Goal: Task Accomplishment & Management: Use online tool/utility

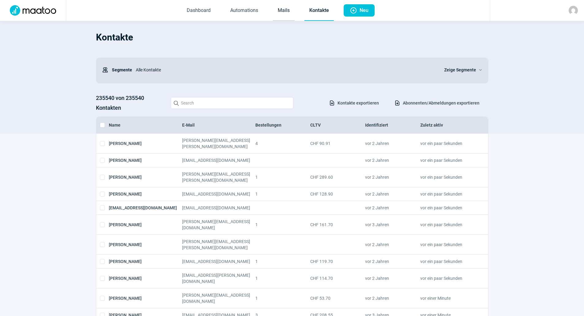
click at [284, 12] on link "Mails" at bounding box center [284, 11] width 22 height 20
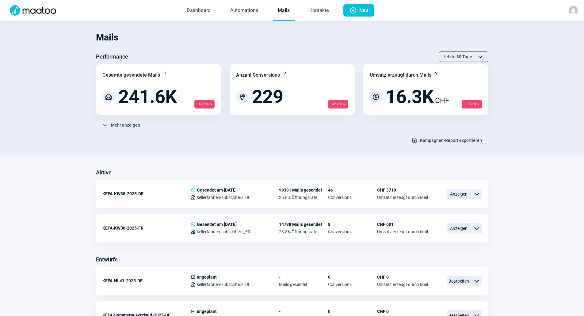
click at [444, 142] on span "Kampagnen-Report exportieren" at bounding box center [451, 140] width 62 height 10
click at [121, 123] on span "Mehr anzeigen" at bounding box center [125, 125] width 29 height 10
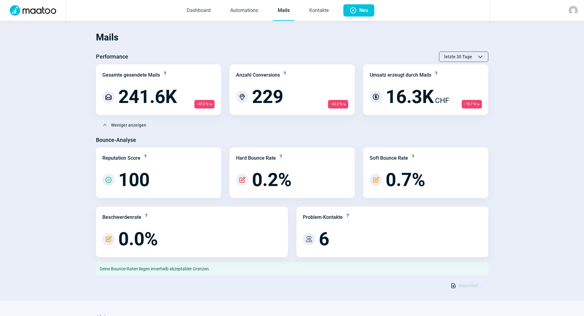
click at [288, 12] on link "Mails" at bounding box center [284, 11] width 22 height 20
click at [284, 12] on link "Mails" at bounding box center [284, 11] width 22 height 20
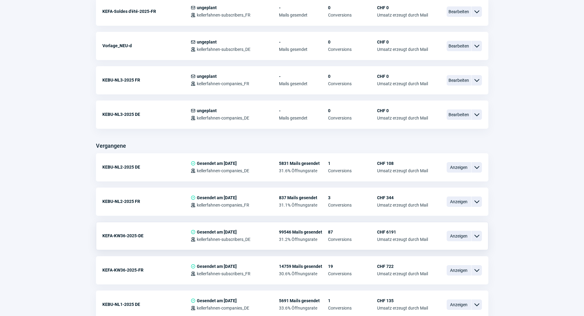
scroll to position [521, 0]
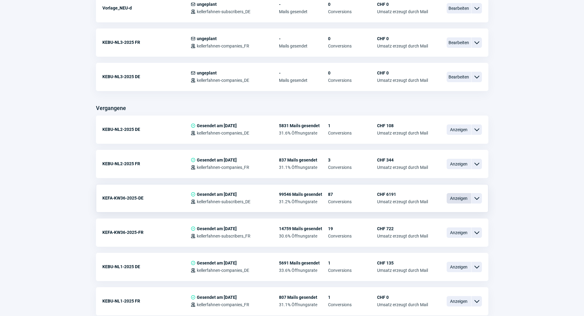
click at [451, 199] on span "Anzeigen" at bounding box center [458, 198] width 25 height 10
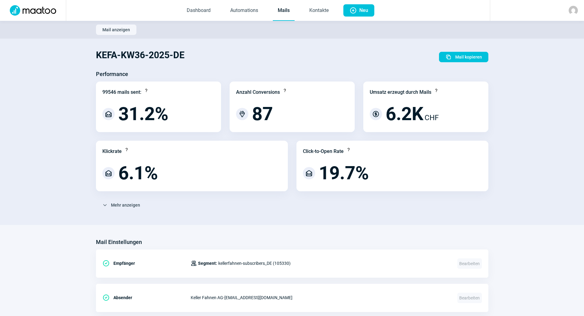
click at [284, 13] on link "Mails" at bounding box center [284, 11] width 22 height 20
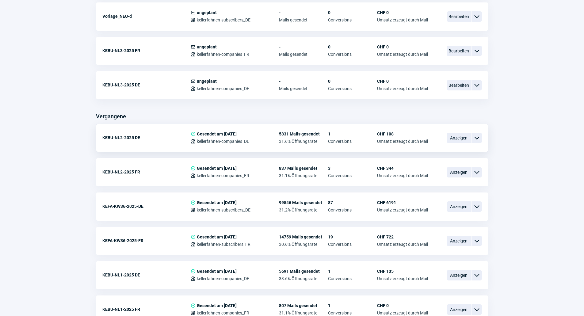
scroll to position [368, 0]
click at [450, 240] on span "Anzeigen" at bounding box center [458, 240] width 25 height 10
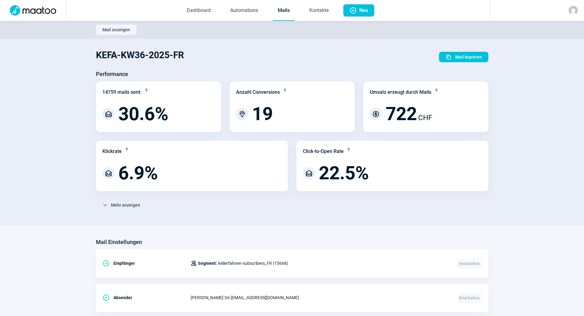
click at [283, 9] on link "Mails" at bounding box center [284, 11] width 22 height 20
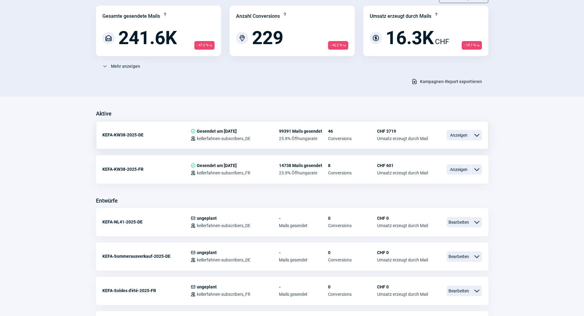
scroll to position [61, 0]
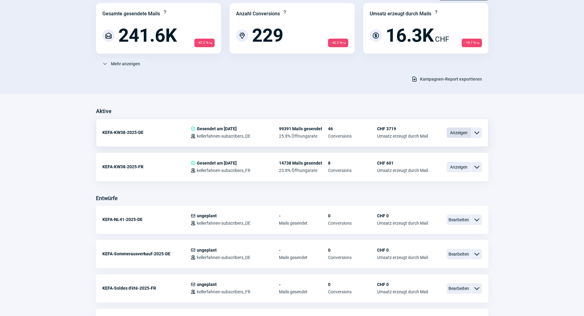
click at [453, 134] on span "Anzeigen" at bounding box center [458, 132] width 25 height 10
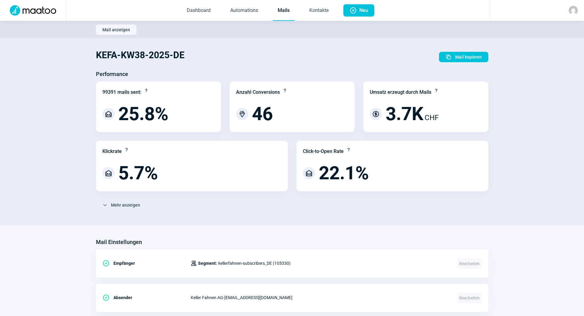
click at [280, 12] on link "Mails" at bounding box center [284, 11] width 22 height 20
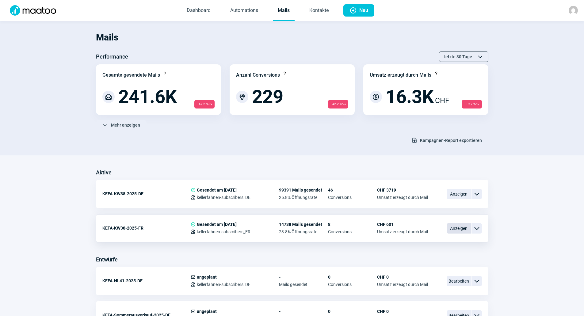
click at [455, 231] on span "Anzeigen" at bounding box center [458, 228] width 25 height 10
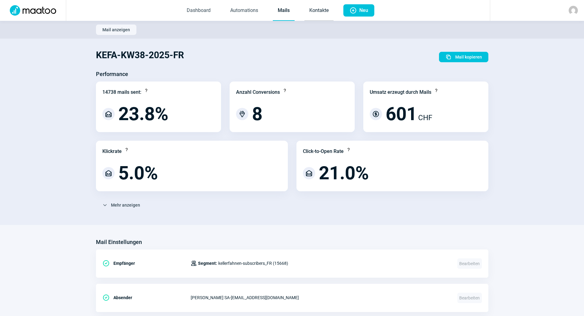
click at [325, 6] on link "Kontakte" at bounding box center [318, 11] width 29 height 20
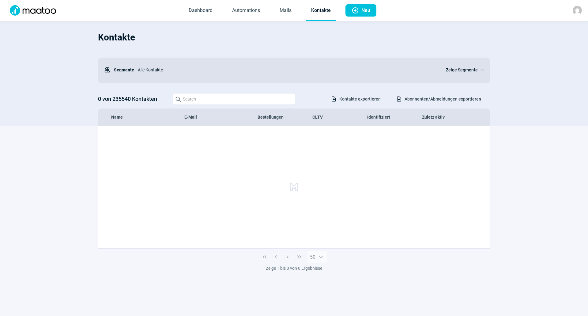
click at [450, 96] on span "Abonnenten/Abmeldungen exportieren" at bounding box center [443, 99] width 77 height 10
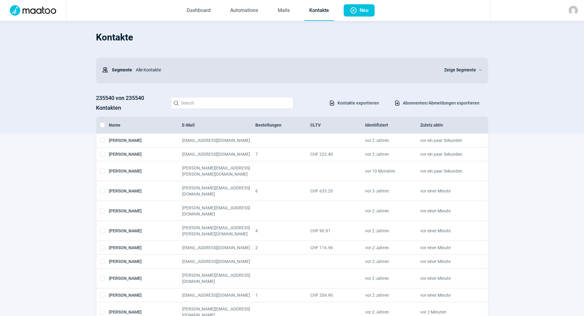
click at [463, 69] on span "Zeige Segmente" at bounding box center [460, 69] width 32 height 7
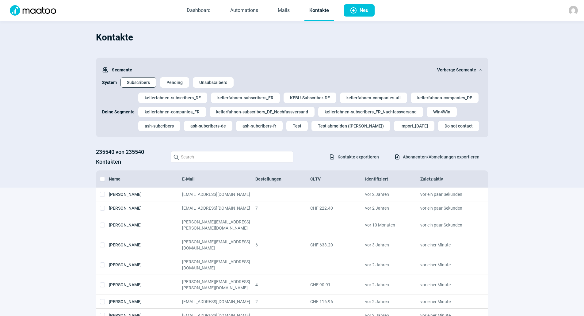
click at [138, 83] on span "Subscribers" at bounding box center [138, 83] width 23 height 10
